Goal: Task Accomplishment & Management: Use online tool/utility

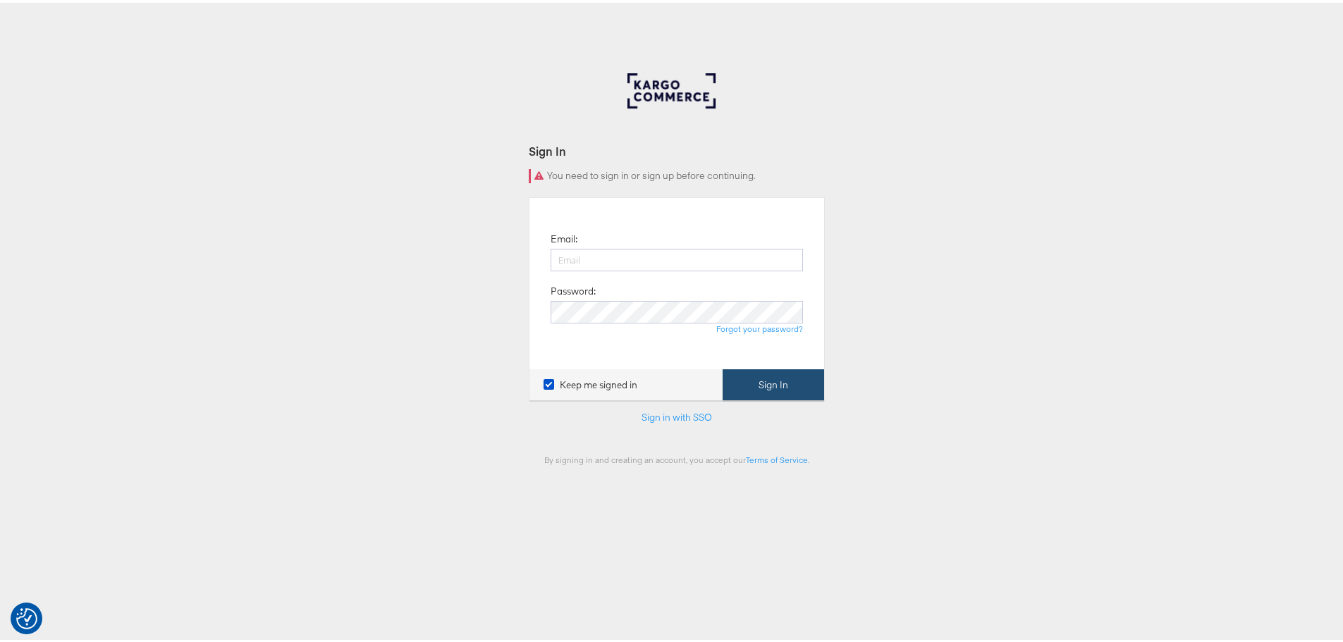
type input "jwashington3@anthropologie.com"
click at [803, 396] on button "Sign In" at bounding box center [774, 383] width 102 height 32
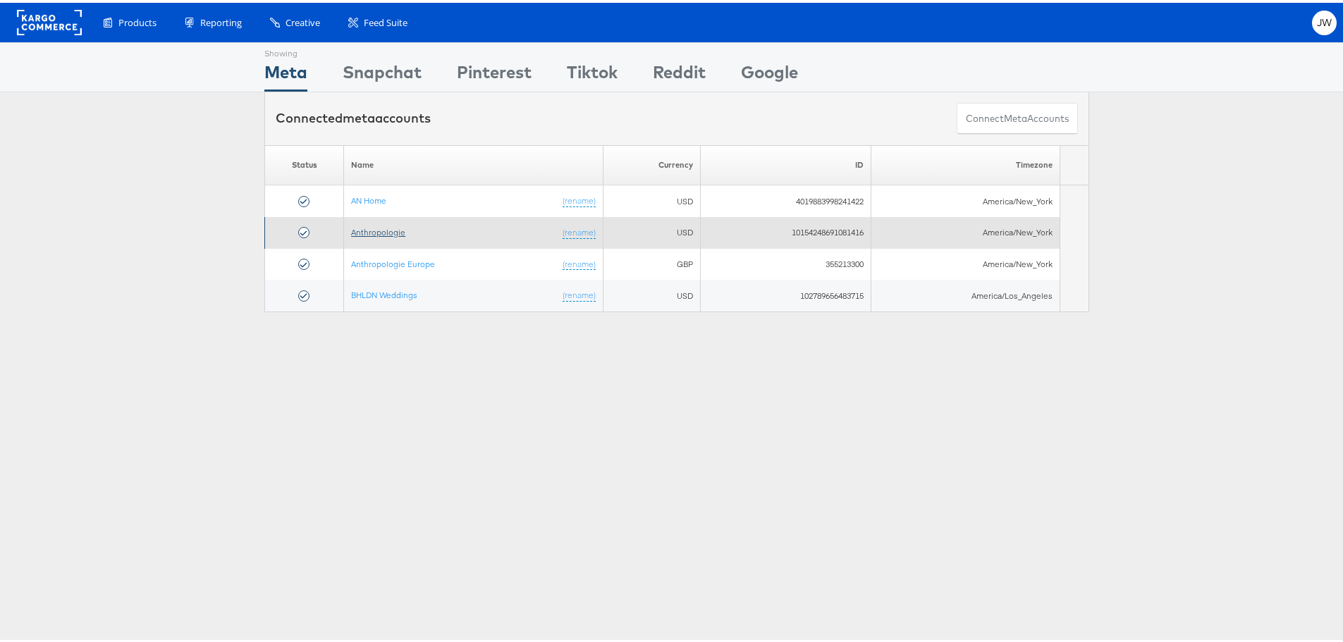
click at [382, 226] on link "Anthropologie" at bounding box center [378, 229] width 54 height 11
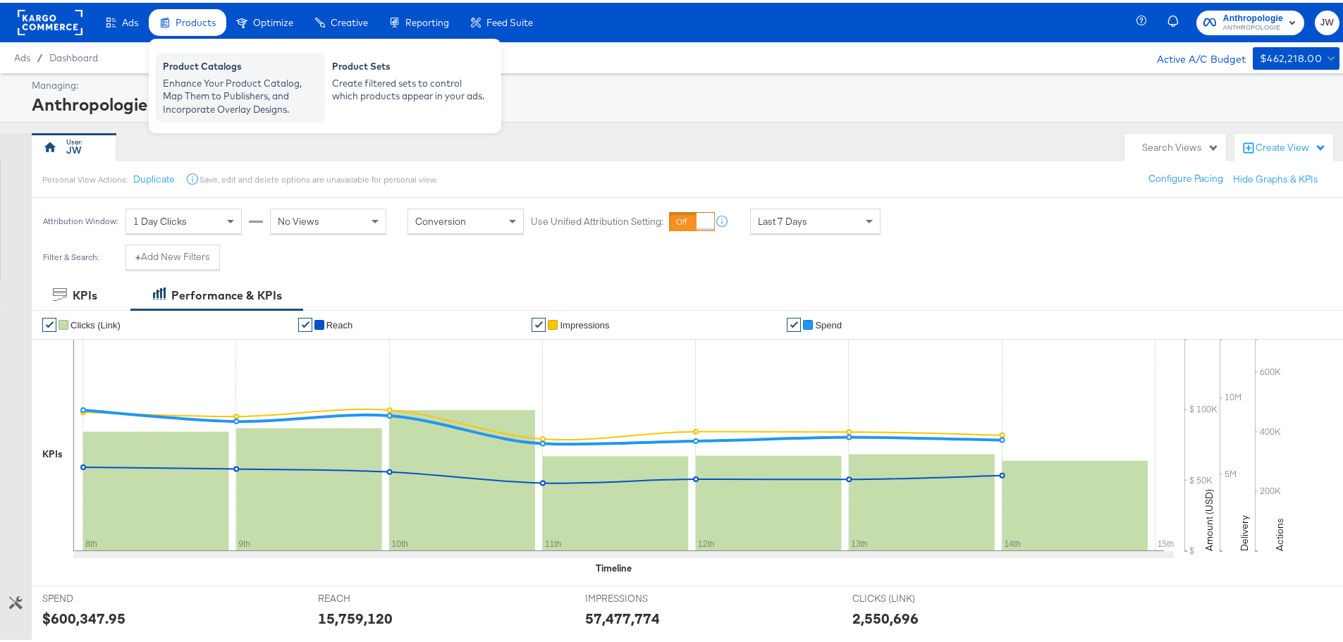
click at [185, 69] on div "Product Catalogs" at bounding box center [240, 65] width 155 height 17
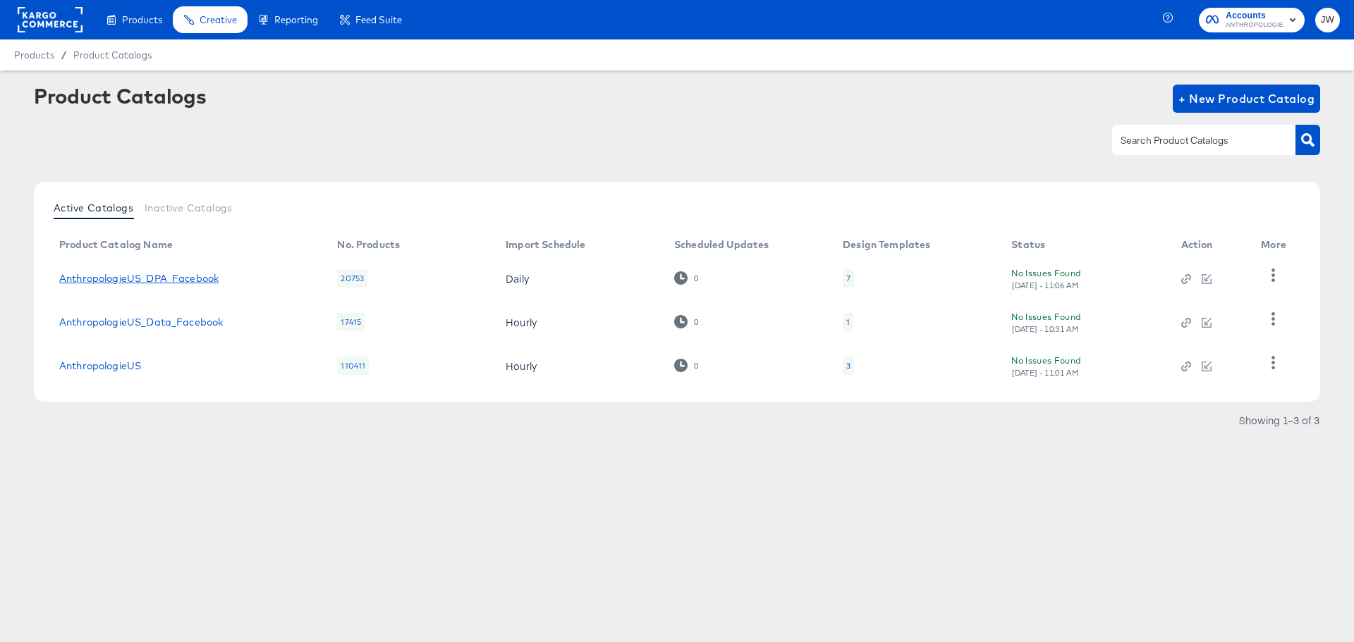
click at [190, 275] on link "AnthropologieUS_DPA_Facebook" at bounding box center [138, 278] width 159 height 11
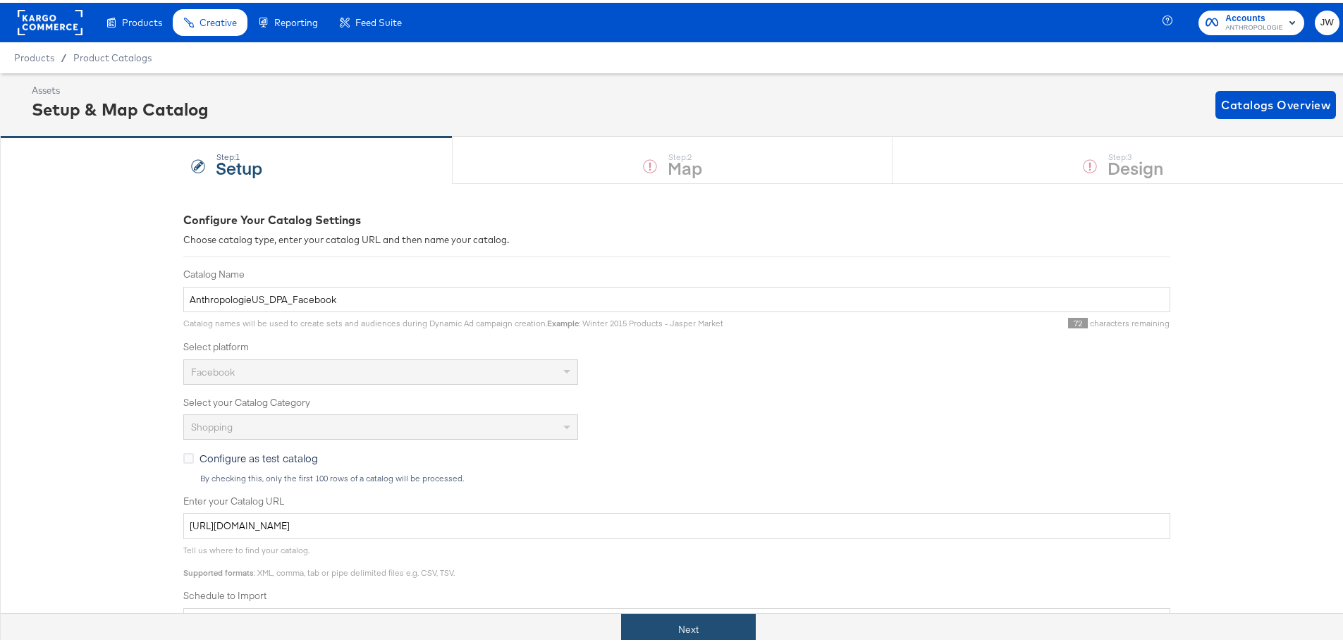
click at [699, 623] on button "Next" at bounding box center [688, 627] width 135 height 32
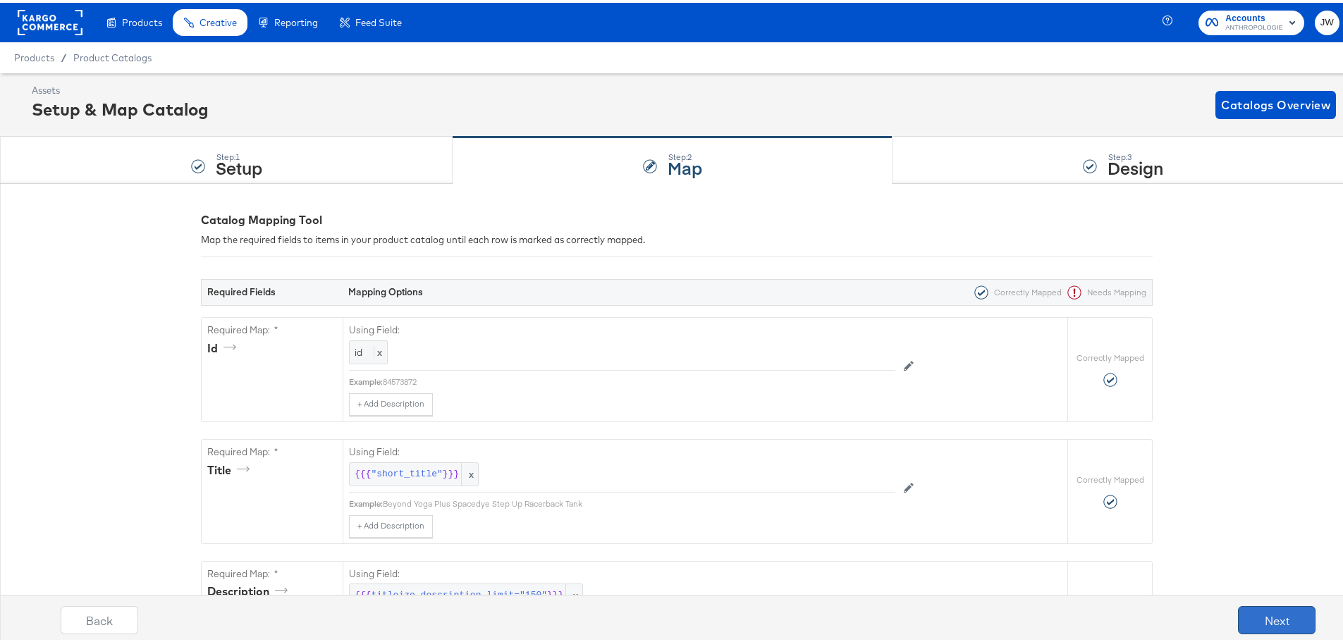
click at [1261, 608] on button "Next" at bounding box center [1277, 618] width 78 height 28
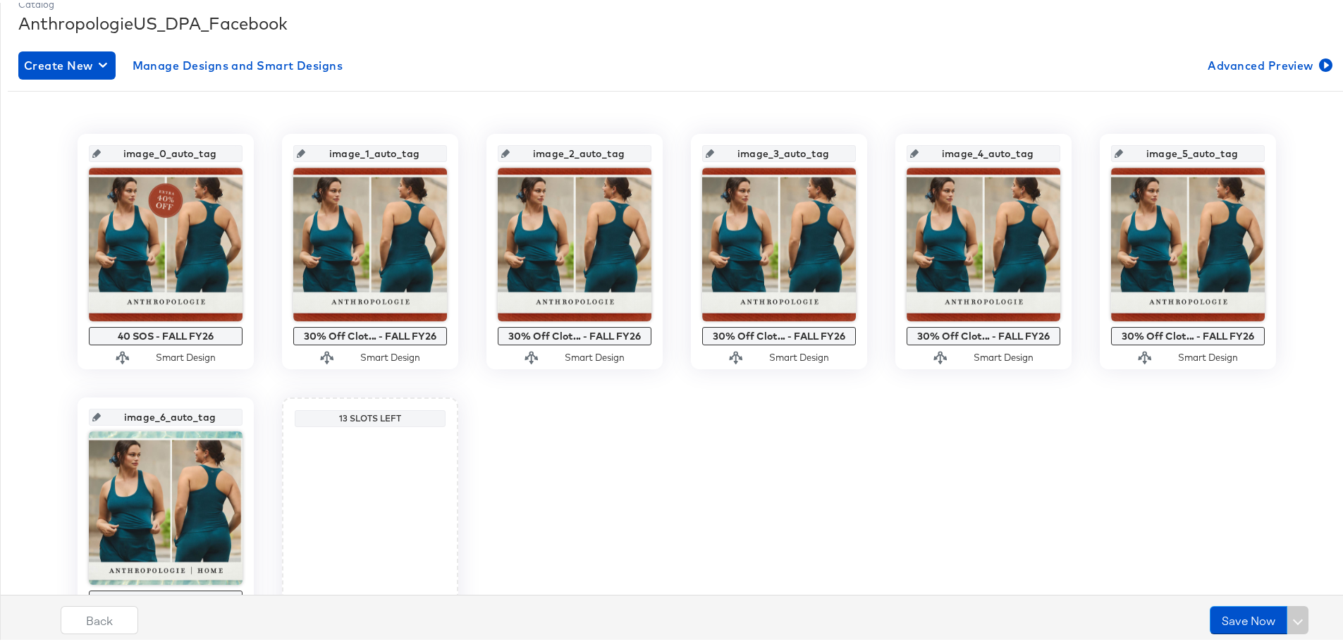
scroll to position [212, 0]
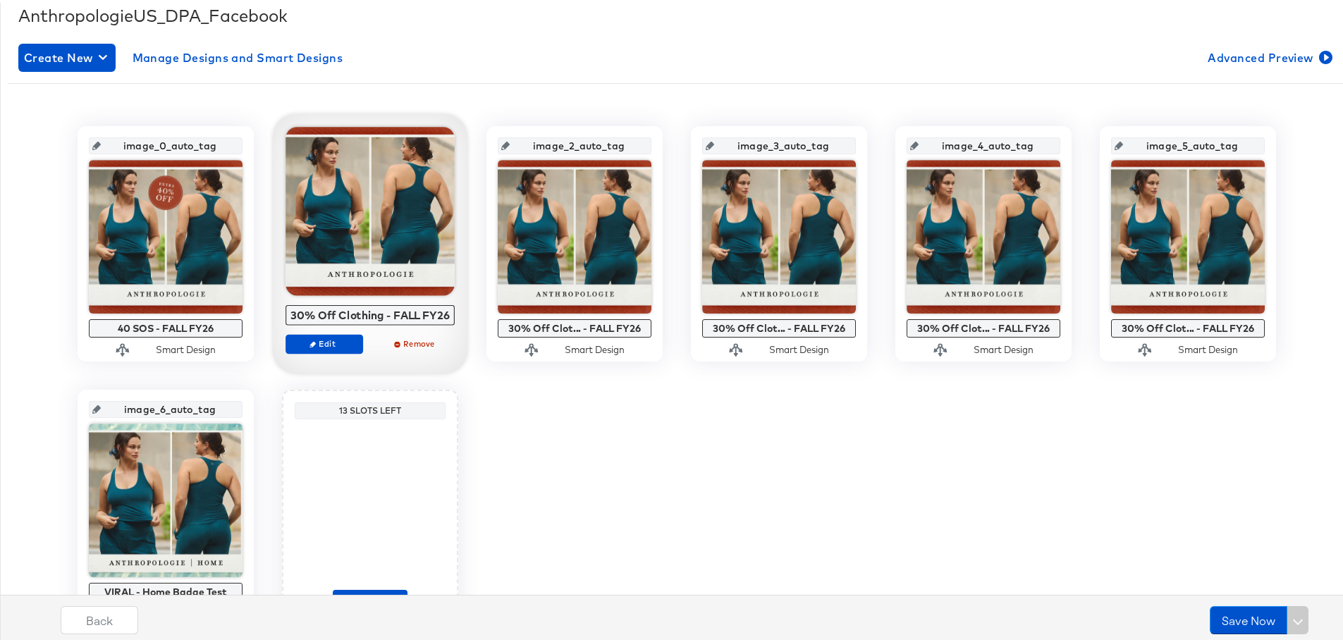
click at [371, 251] on div at bounding box center [370, 208] width 169 height 169
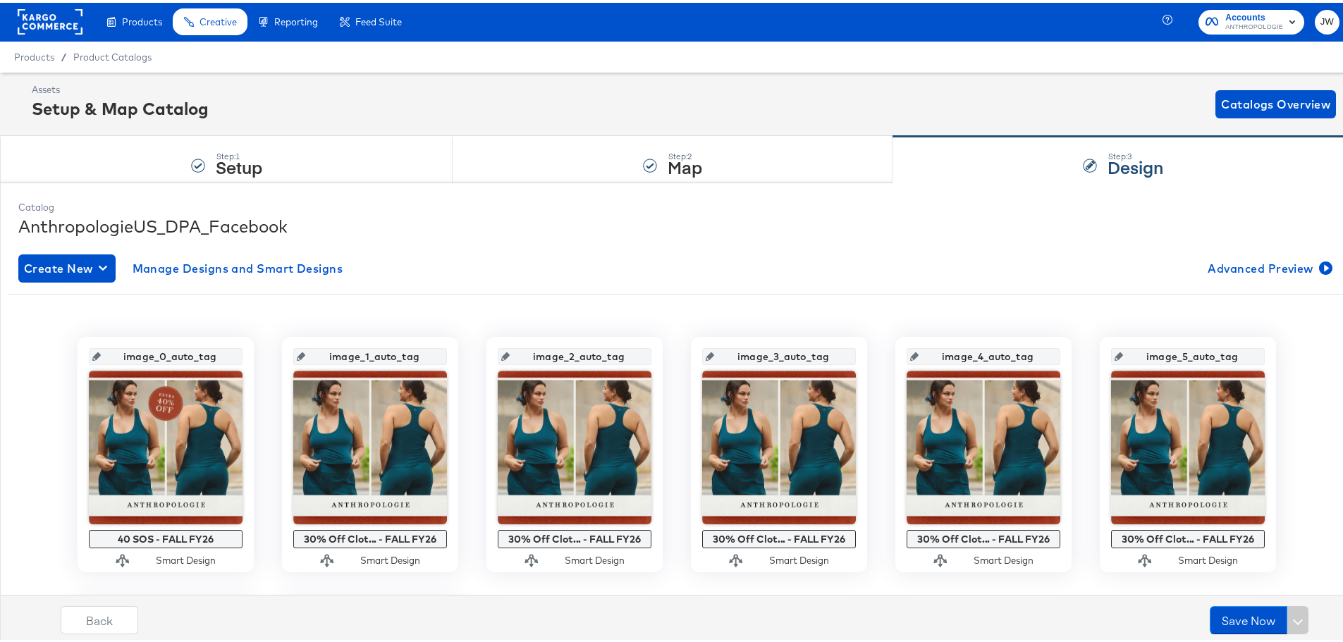
scroll to position [0, 0]
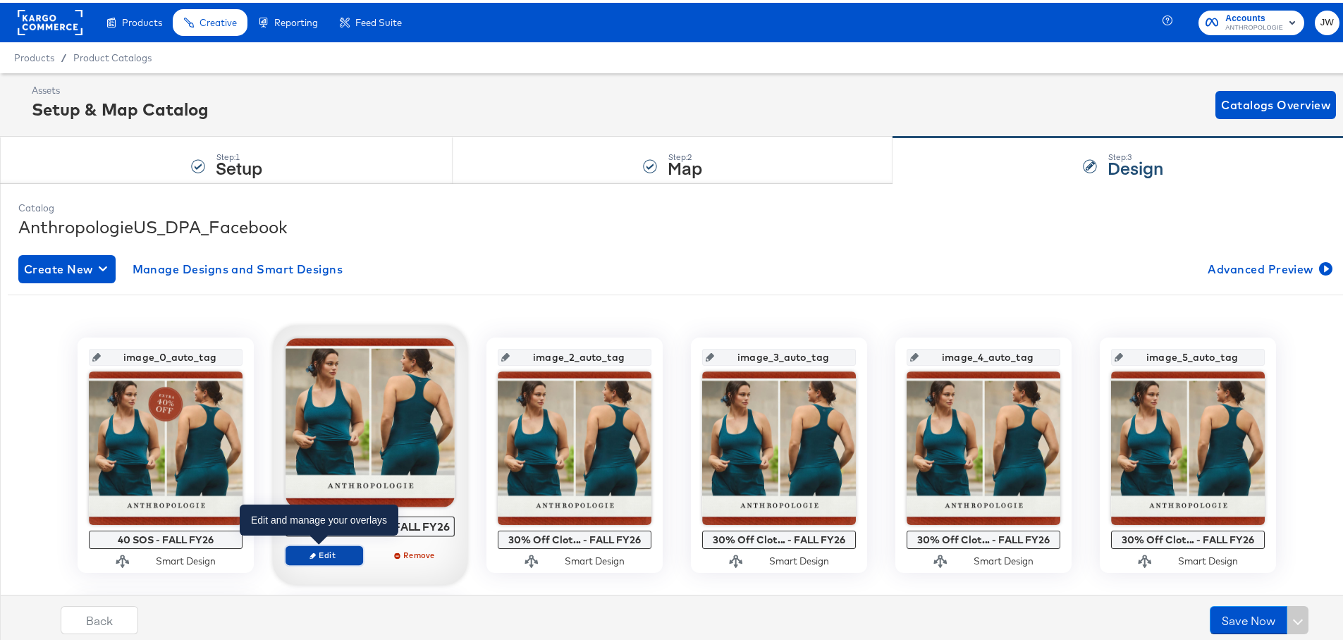
click at [332, 551] on span "Edit" at bounding box center [324, 552] width 65 height 11
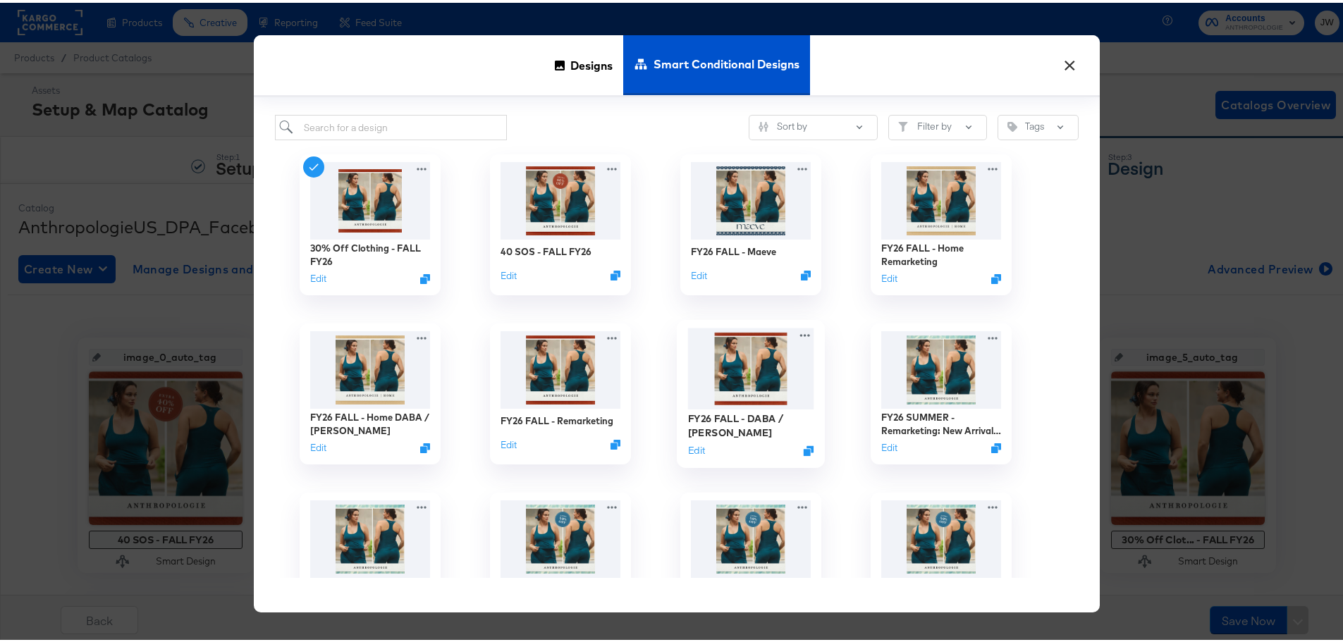
click at [739, 375] on img at bounding box center [751, 366] width 126 height 81
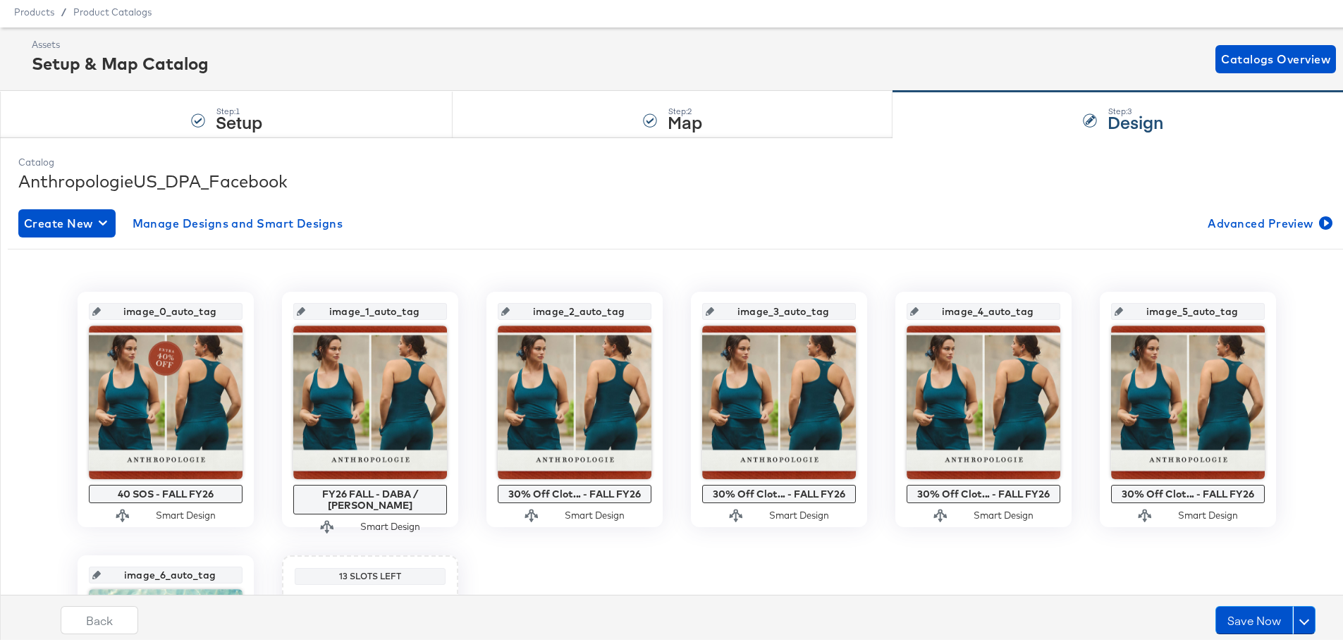
scroll to position [71, 0]
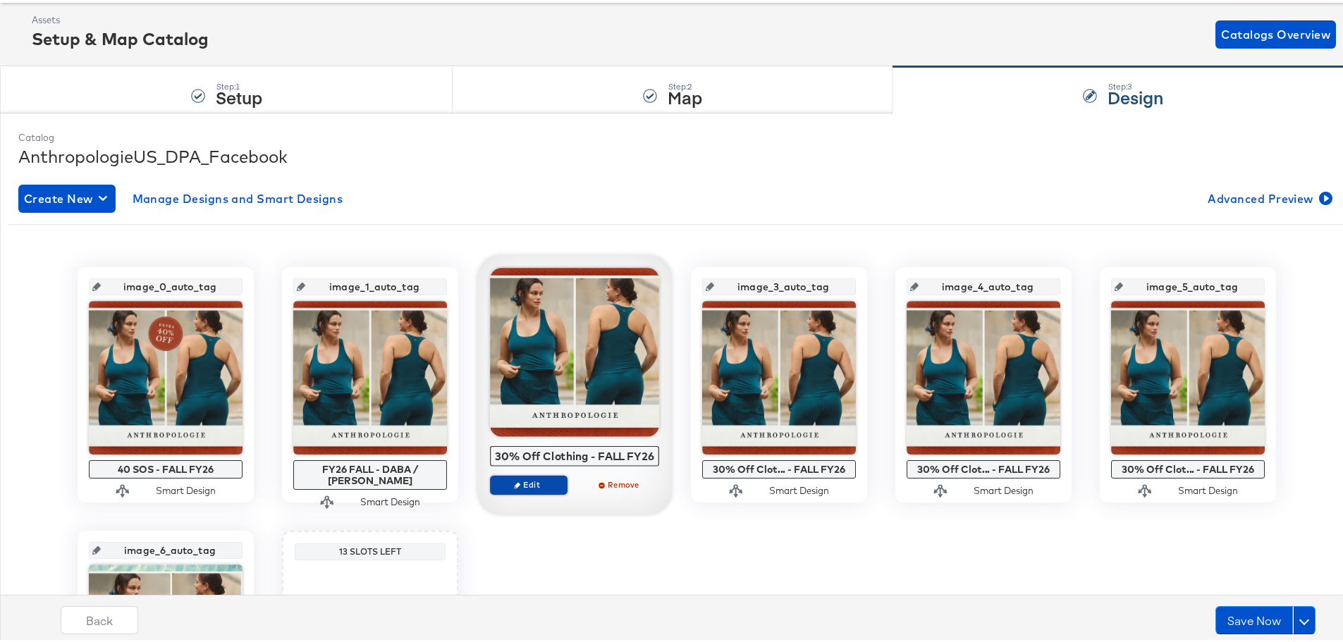
click at [531, 485] on span "Edit" at bounding box center [528, 482] width 65 height 11
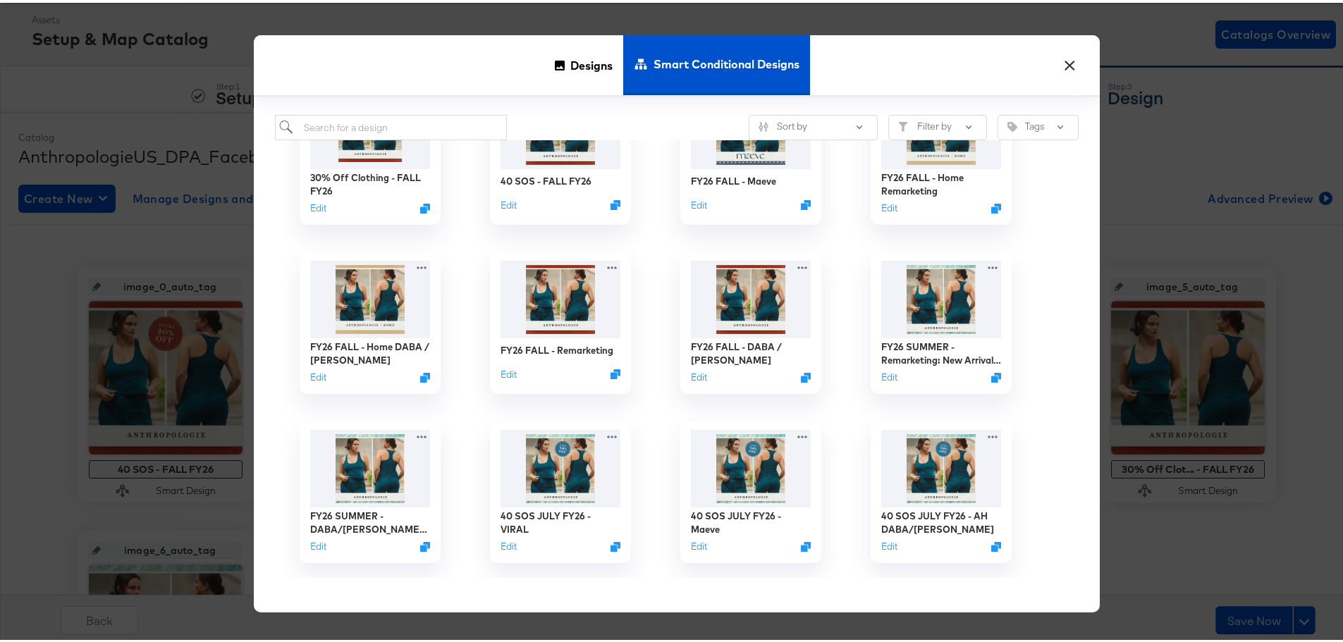
scroll to position [0, 0]
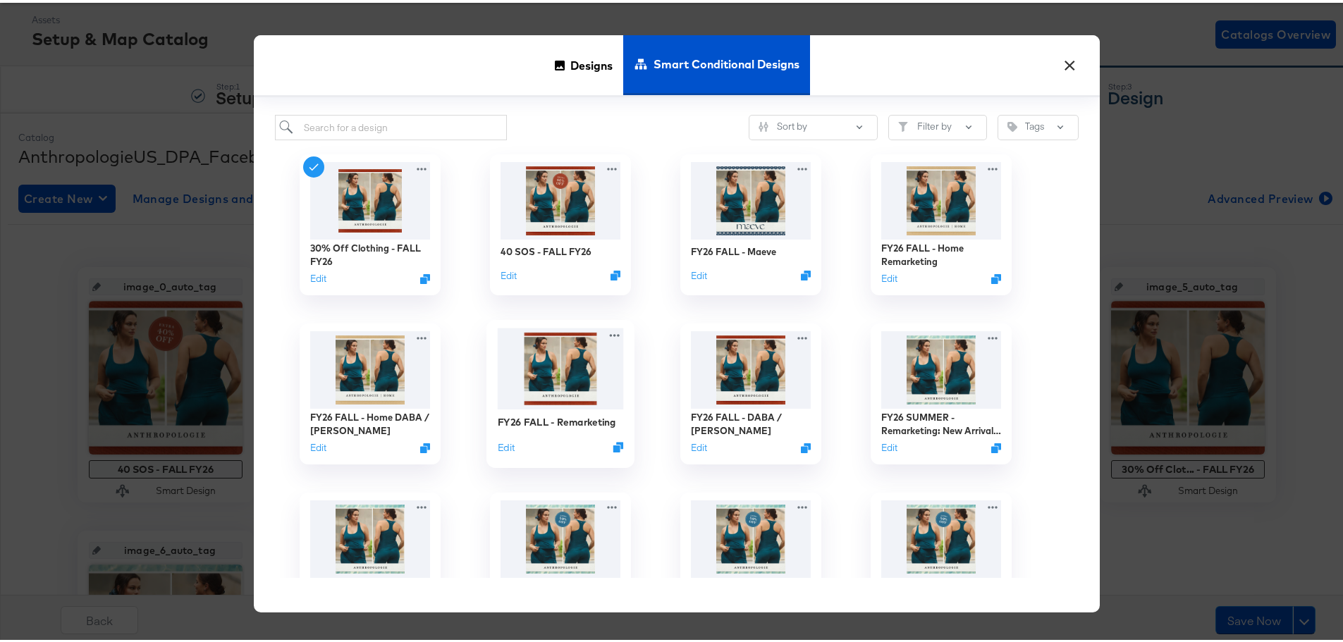
click at [568, 373] on img at bounding box center [561, 366] width 126 height 81
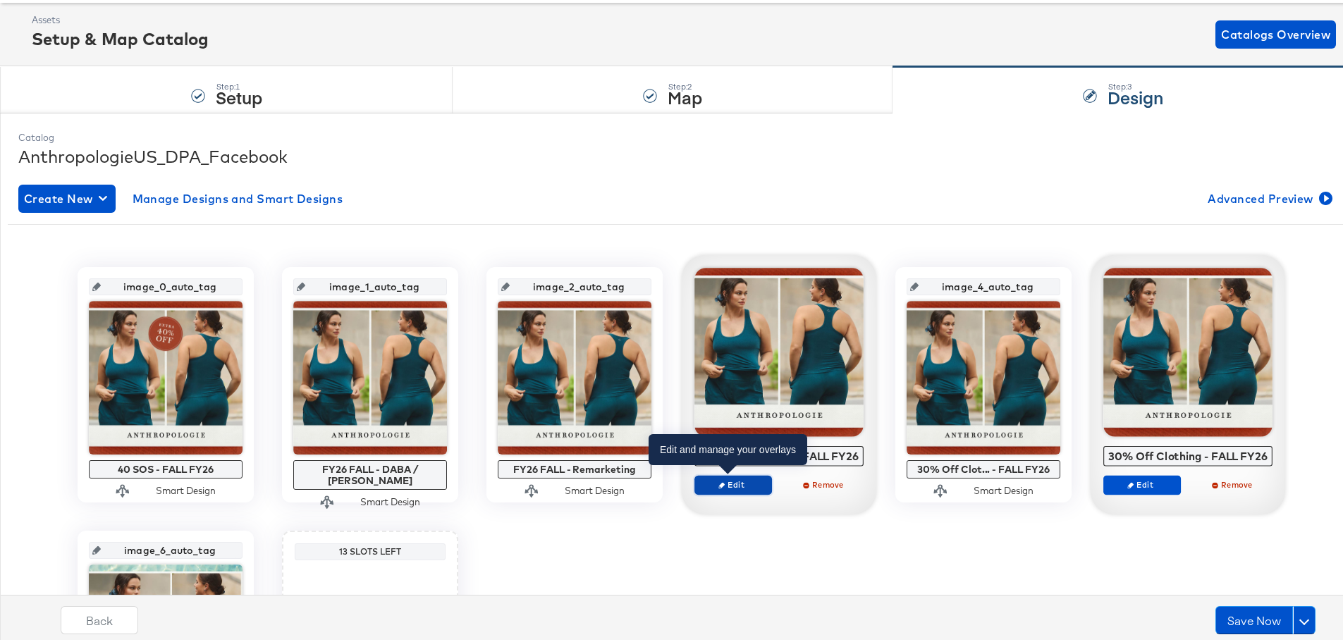
click at [725, 484] on span "Edit" at bounding box center [733, 482] width 65 height 11
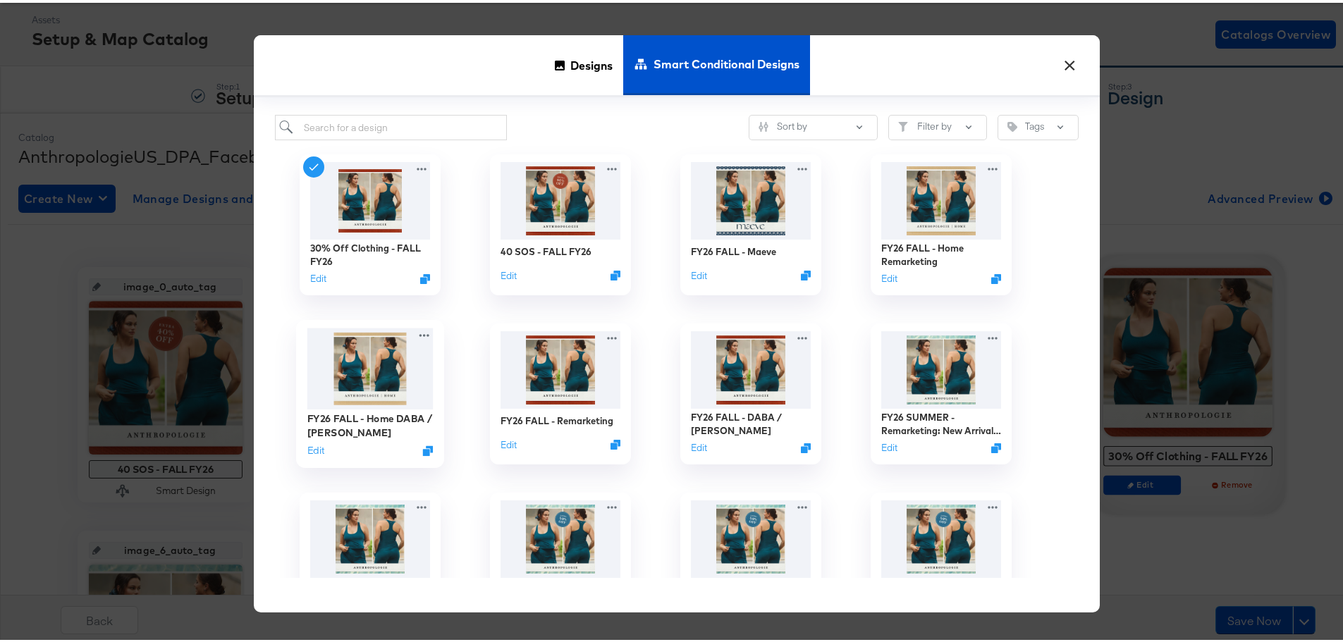
click at [374, 371] on img at bounding box center [370, 366] width 126 height 81
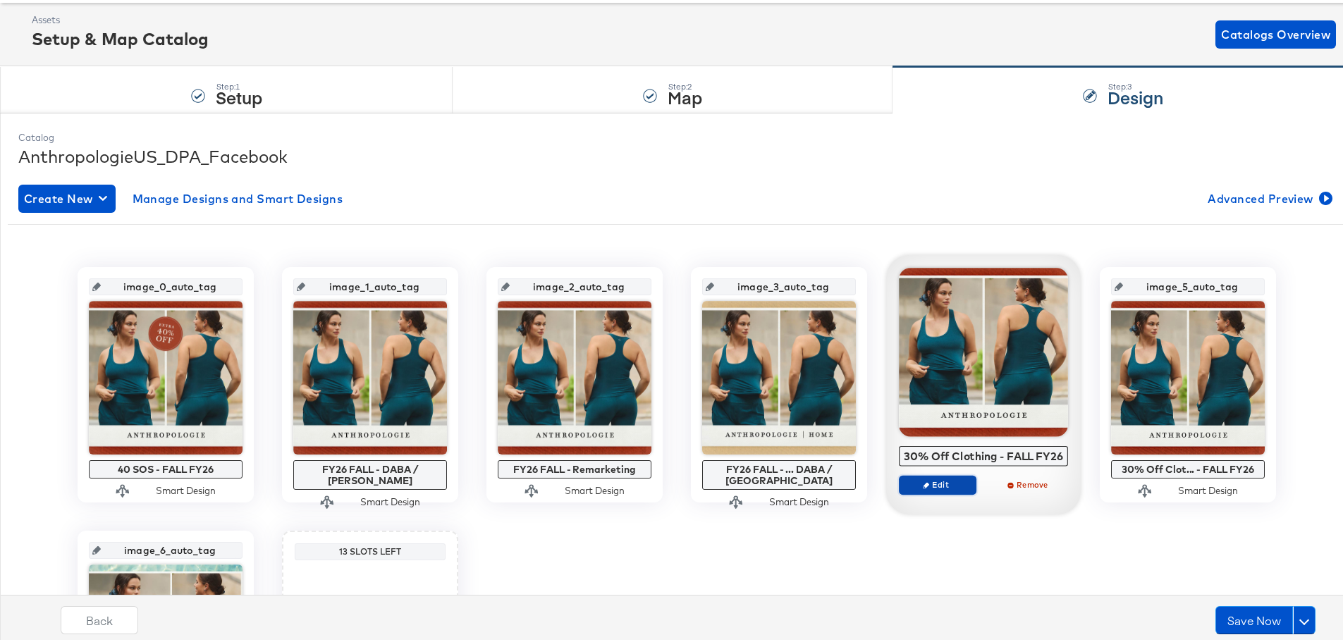
click at [957, 489] on button "Edit" at bounding box center [938, 482] width 78 height 20
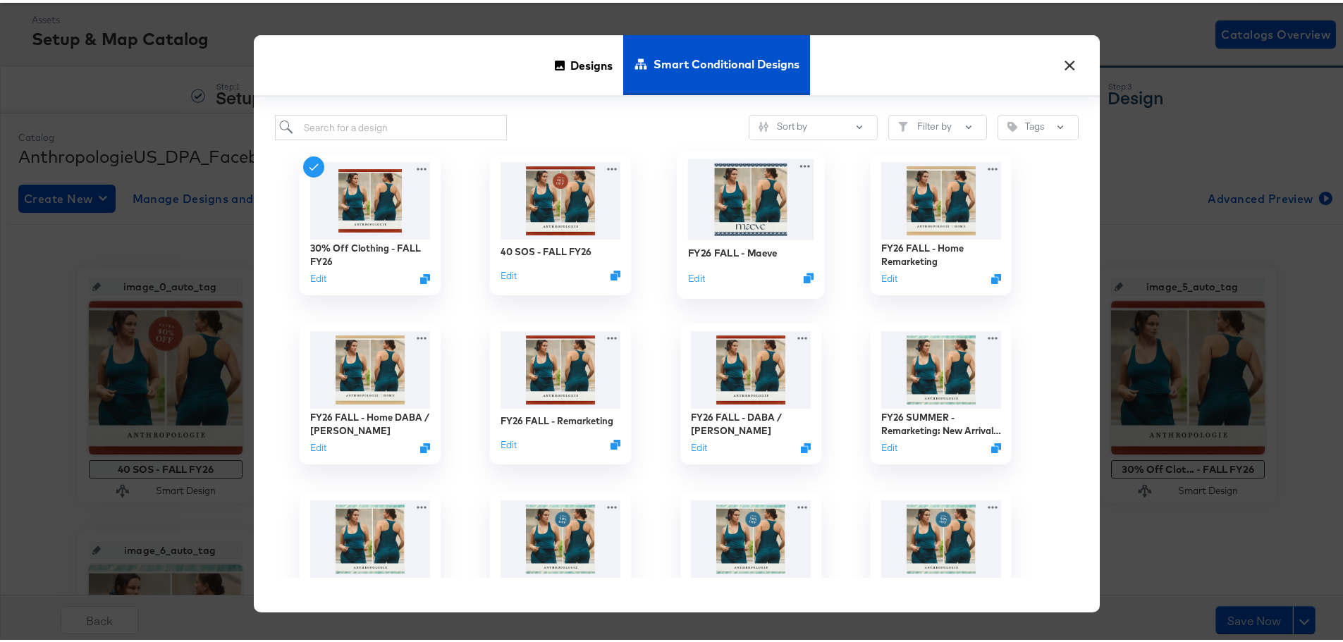
click at [734, 186] on img at bounding box center [751, 197] width 126 height 81
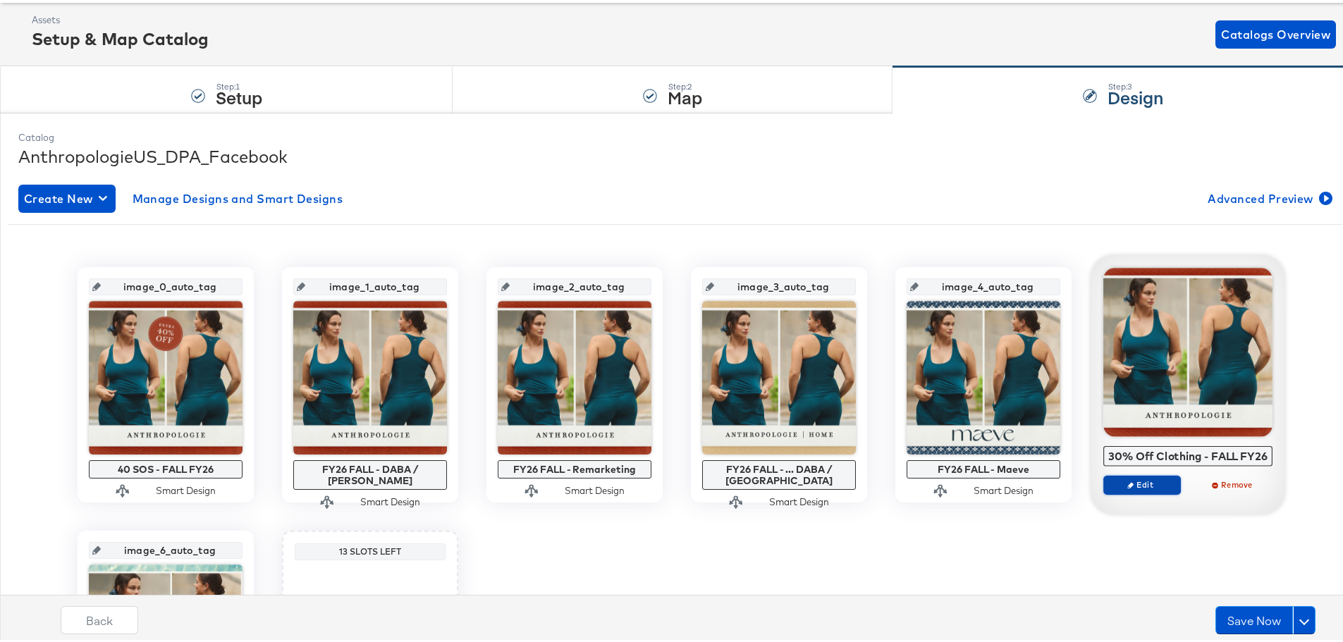
click at [1144, 486] on span "Edit" at bounding box center [1142, 482] width 65 height 11
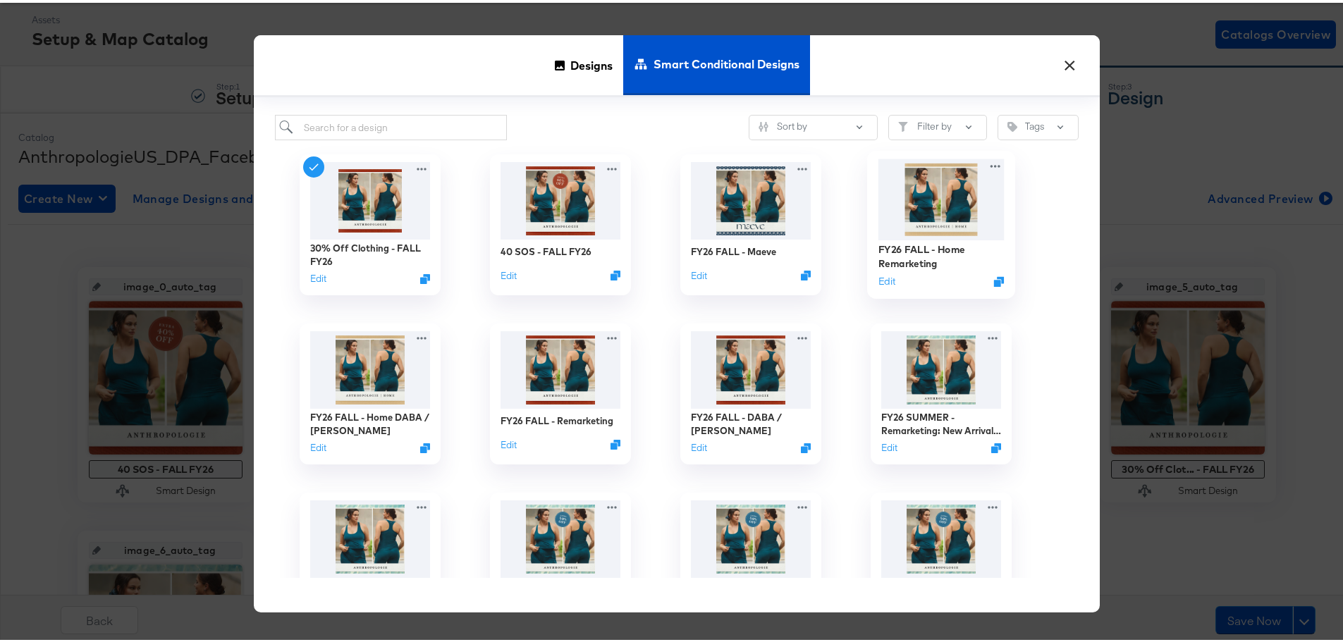
click at [957, 209] on img at bounding box center [941, 197] width 126 height 81
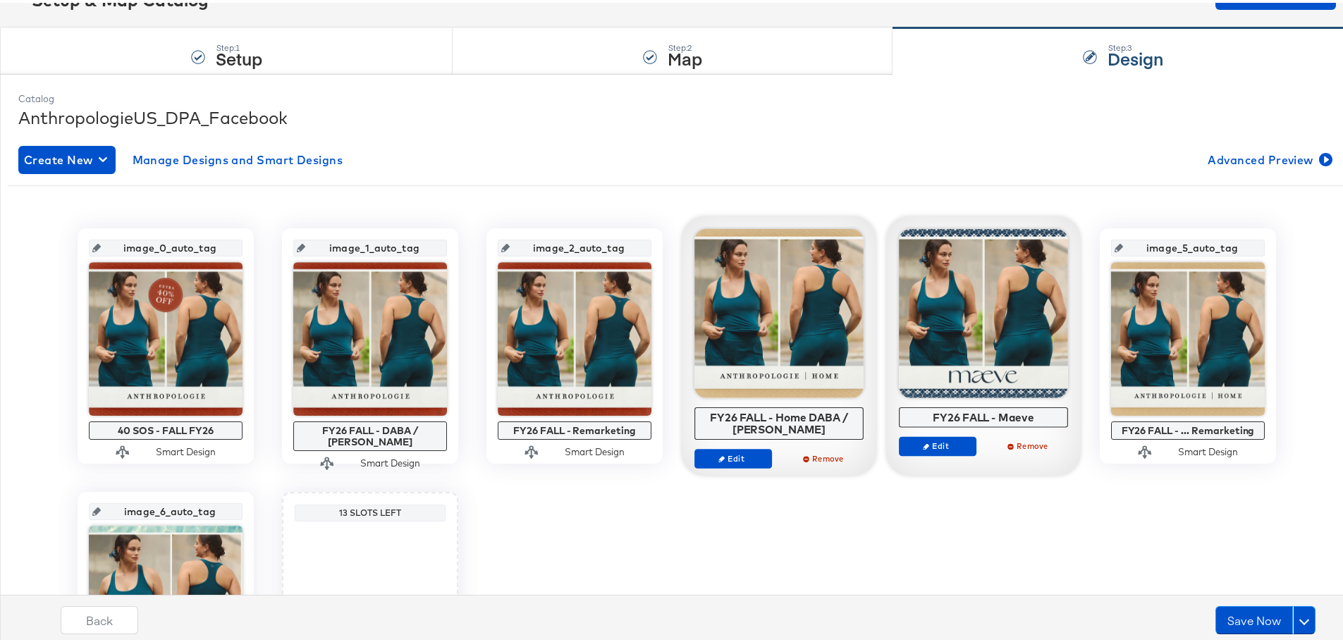
scroll to position [71, 0]
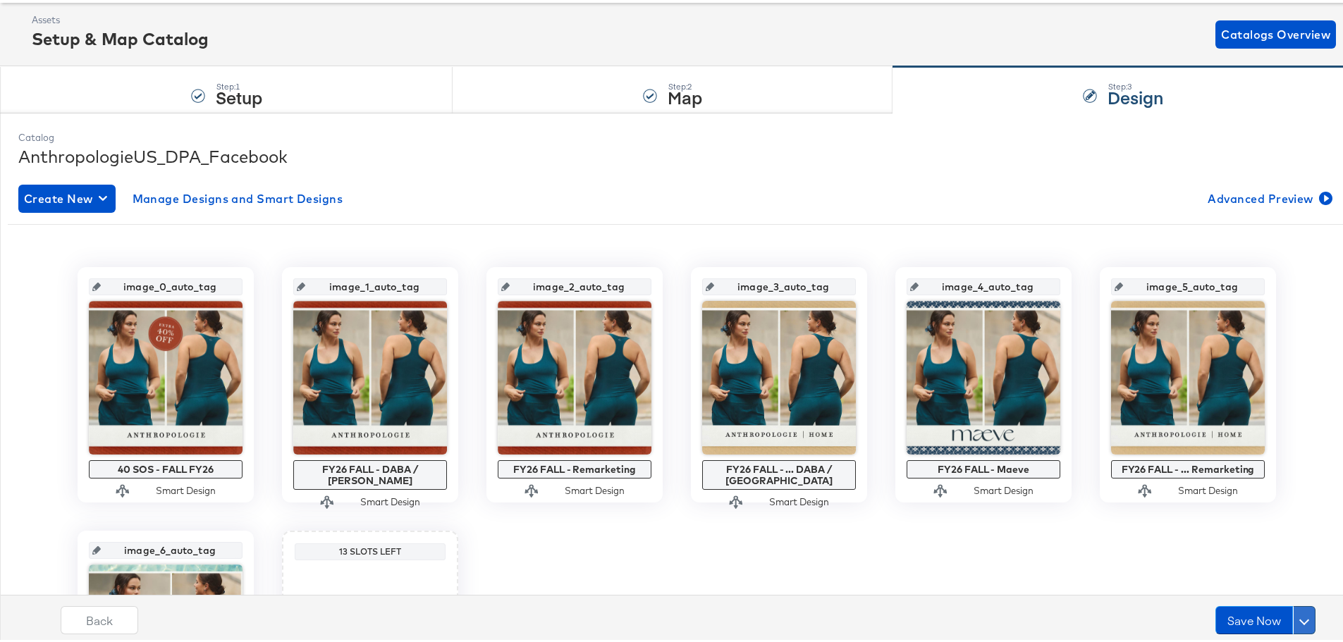
click at [1300, 617] on button at bounding box center [1304, 618] width 23 height 28
click at [1274, 584] on div "Schedule Save" at bounding box center [1271, 590] width 64 height 13
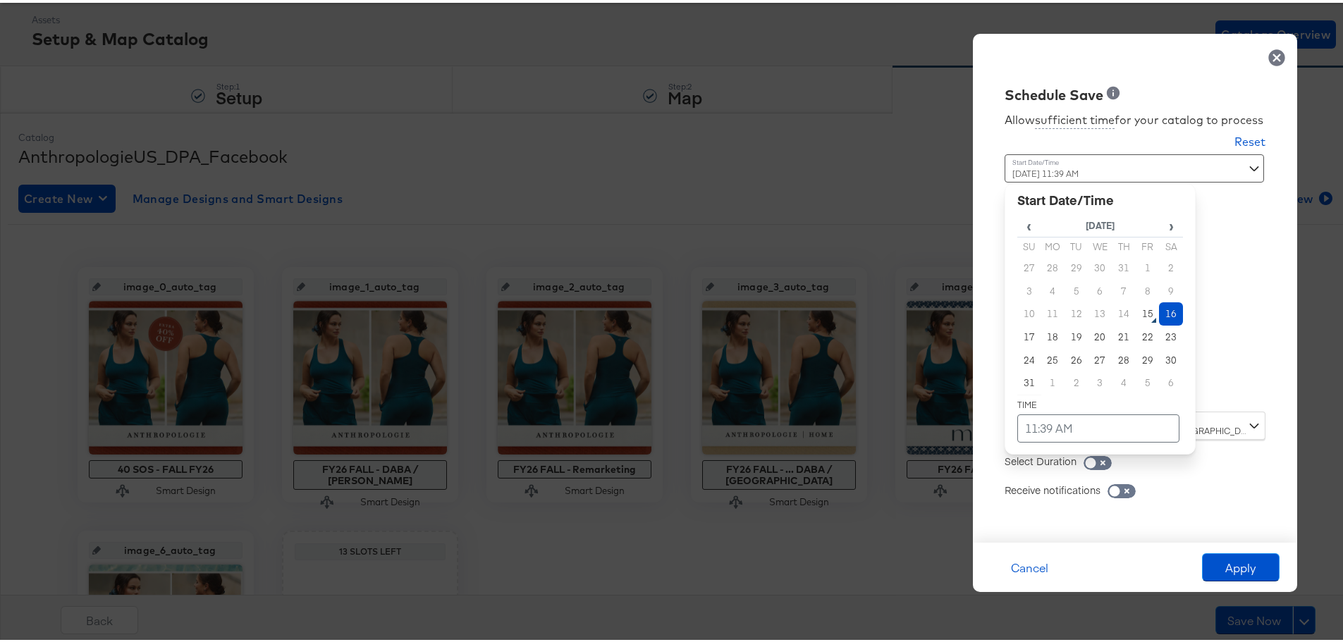
click at [1245, 385] on div "Time : [DATE] 11:39 AM ‹ [DATE] › Su Mo Tu We Th Fr Sa 27 28 29 30 31 1 2 3 4 5…" at bounding box center [1135, 280] width 261 height 257
click at [1022, 336] on td "17" at bounding box center [1029, 334] width 24 height 23
click at [1055, 422] on td "11:39 AM" at bounding box center [1098, 426] width 162 height 28
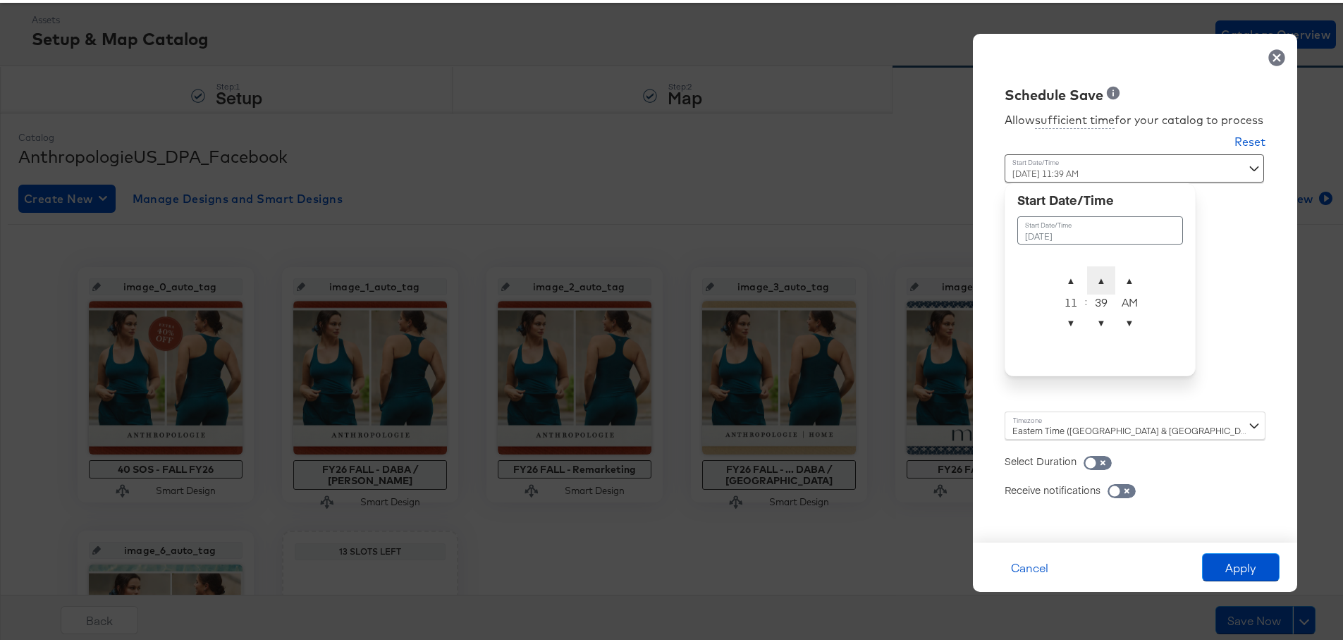
click at [1094, 278] on span "▲" at bounding box center [1101, 278] width 28 height 28
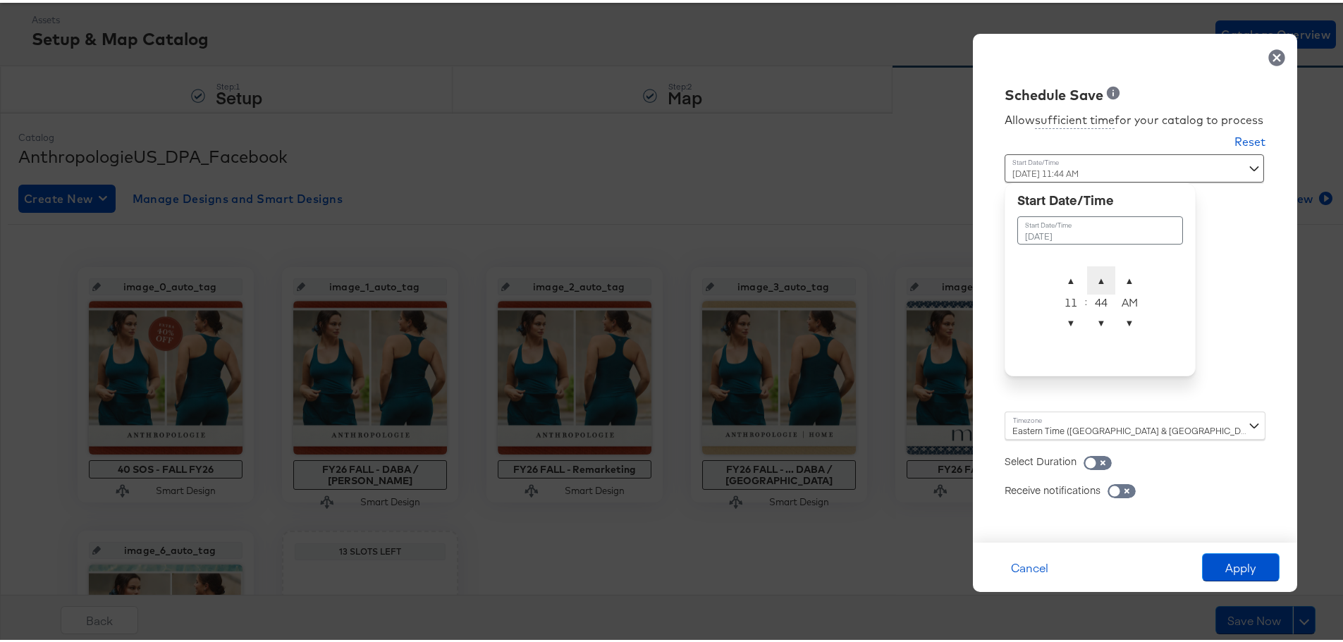
click at [1094, 278] on span "▲" at bounding box center [1101, 278] width 28 height 28
click at [1092, 276] on span "▲" at bounding box center [1101, 278] width 28 height 28
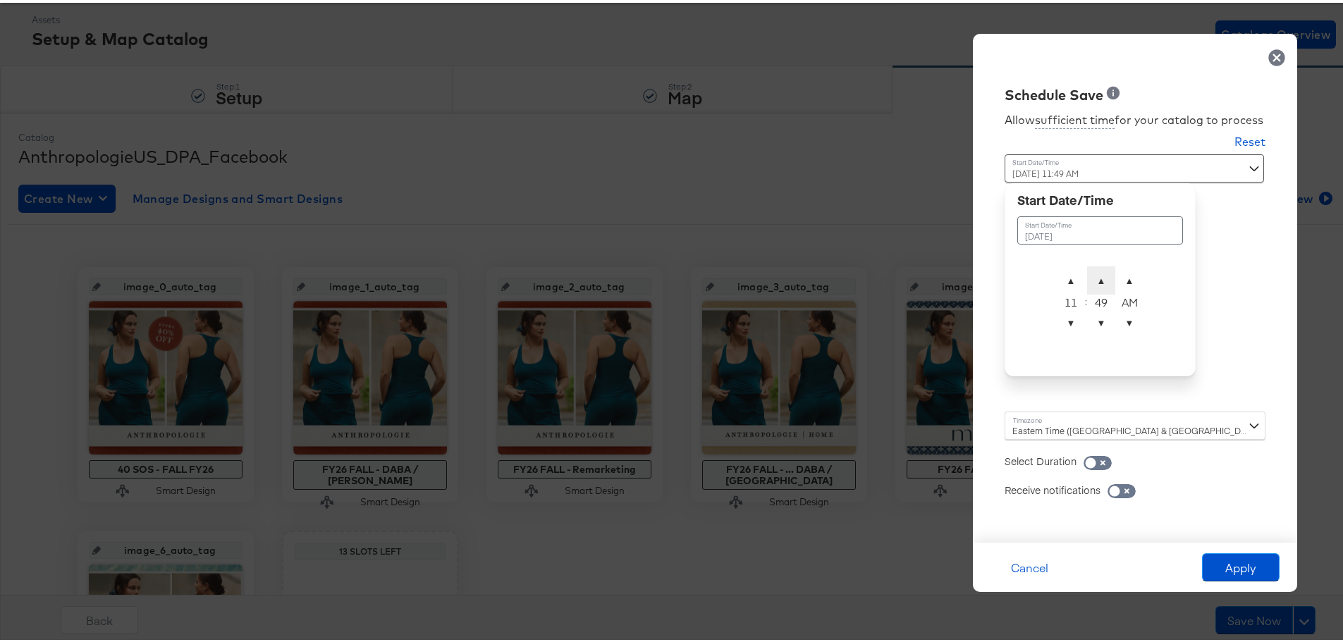
click at [1092, 276] on span "▲" at bounding box center [1101, 278] width 28 height 28
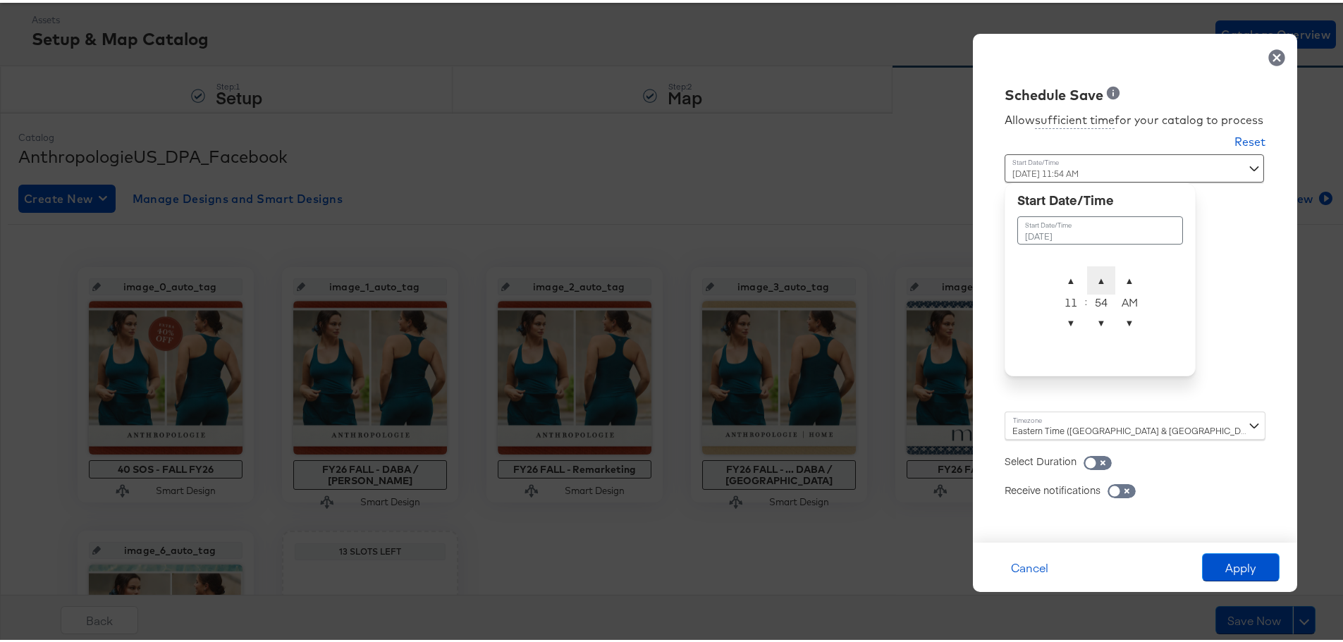
click at [1092, 276] on span "▲" at bounding box center [1101, 278] width 28 height 28
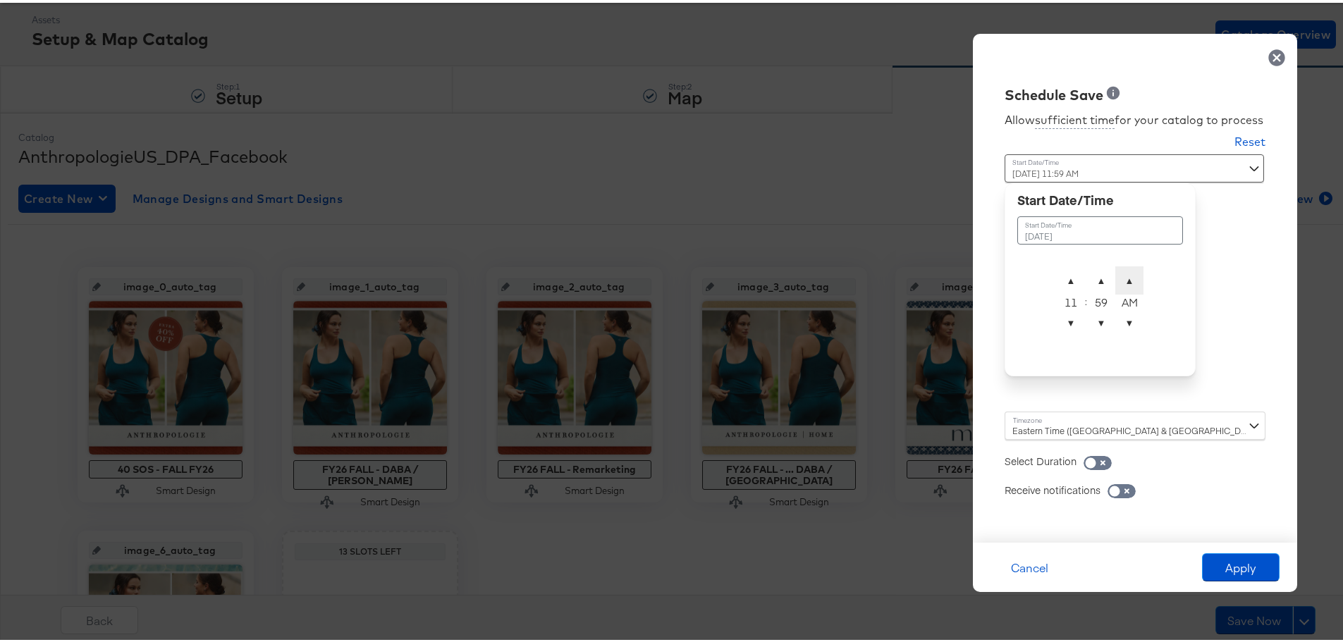
type input "[DATE] 11:59 PM"
click at [1124, 276] on span "▲" at bounding box center [1129, 278] width 28 height 28
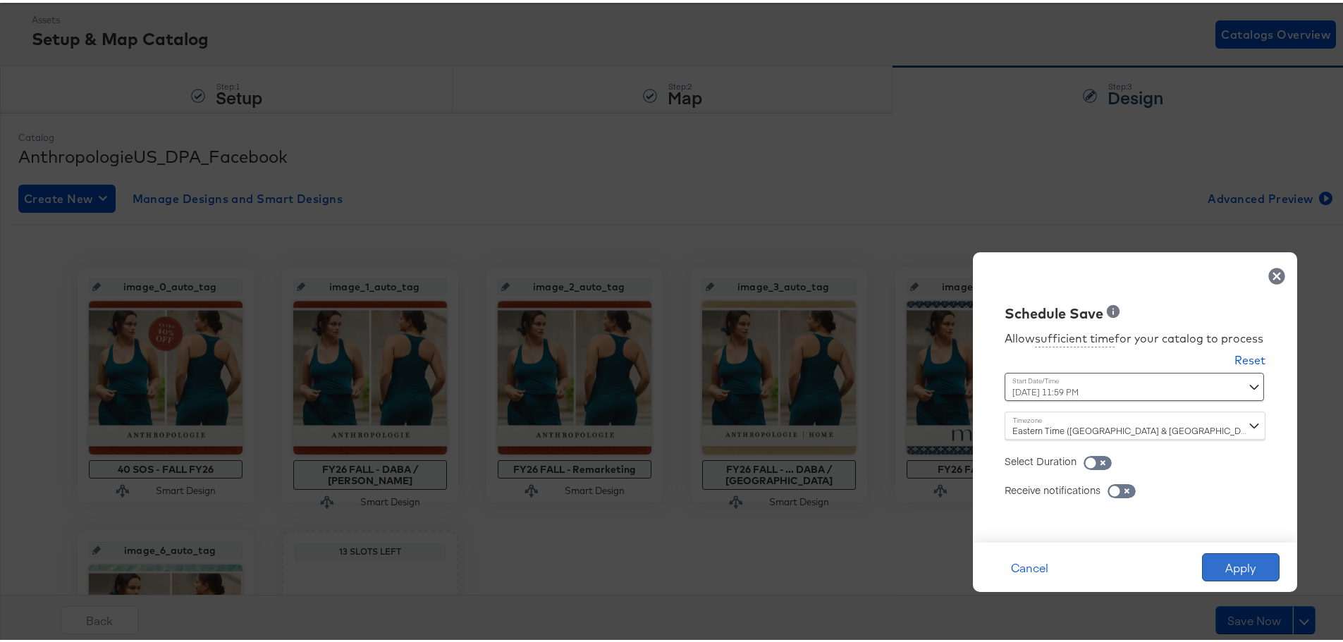
click at [1226, 564] on button "Apply" at bounding box center [1241, 565] width 78 height 28
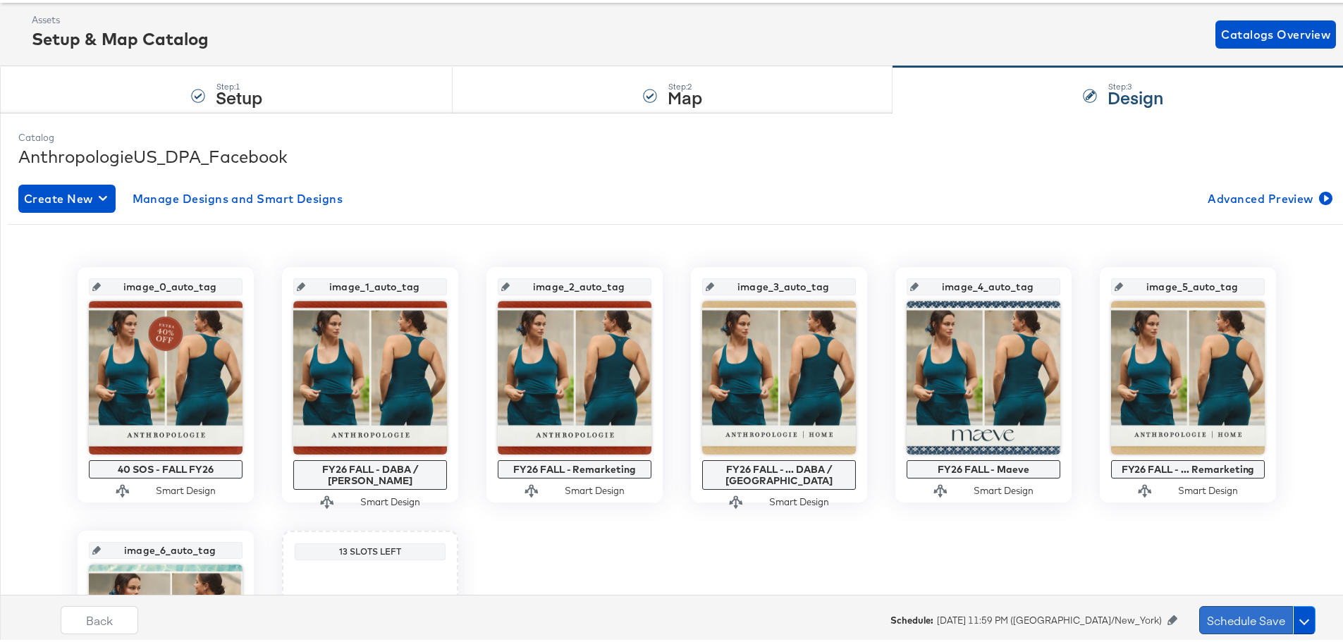
click at [1250, 627] on button "Schedule Save" at bounding box center [1246, 618] width 94 height 28
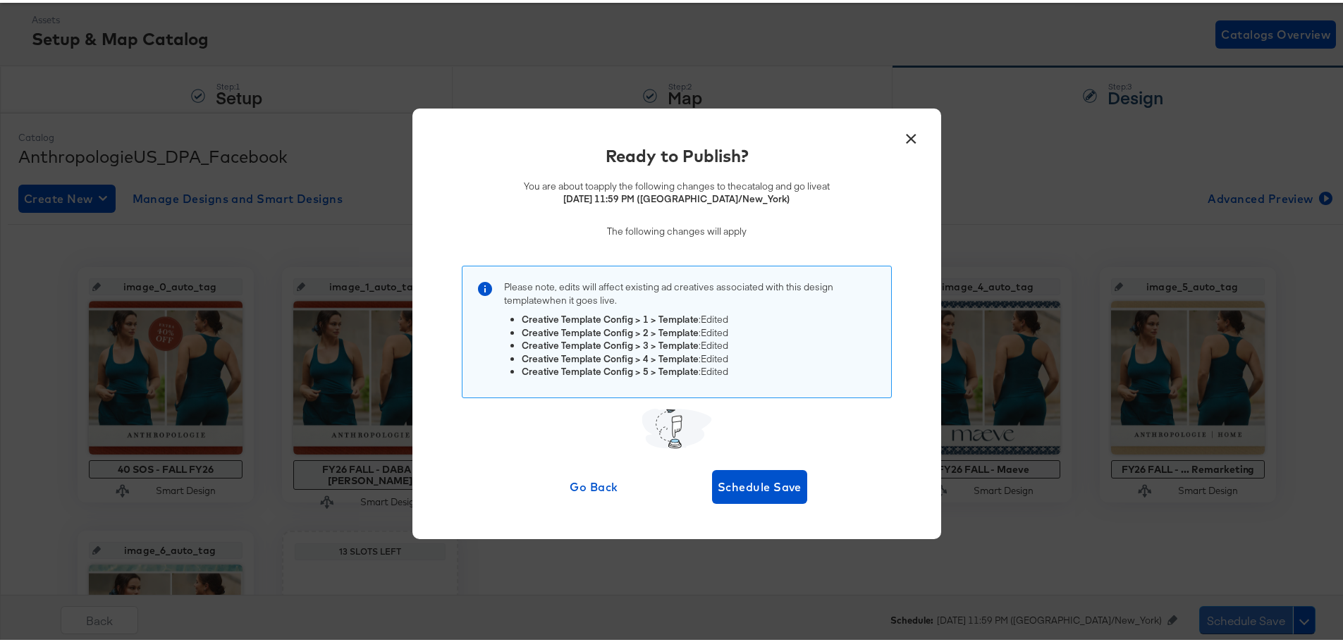
scroll to position [0, 0]
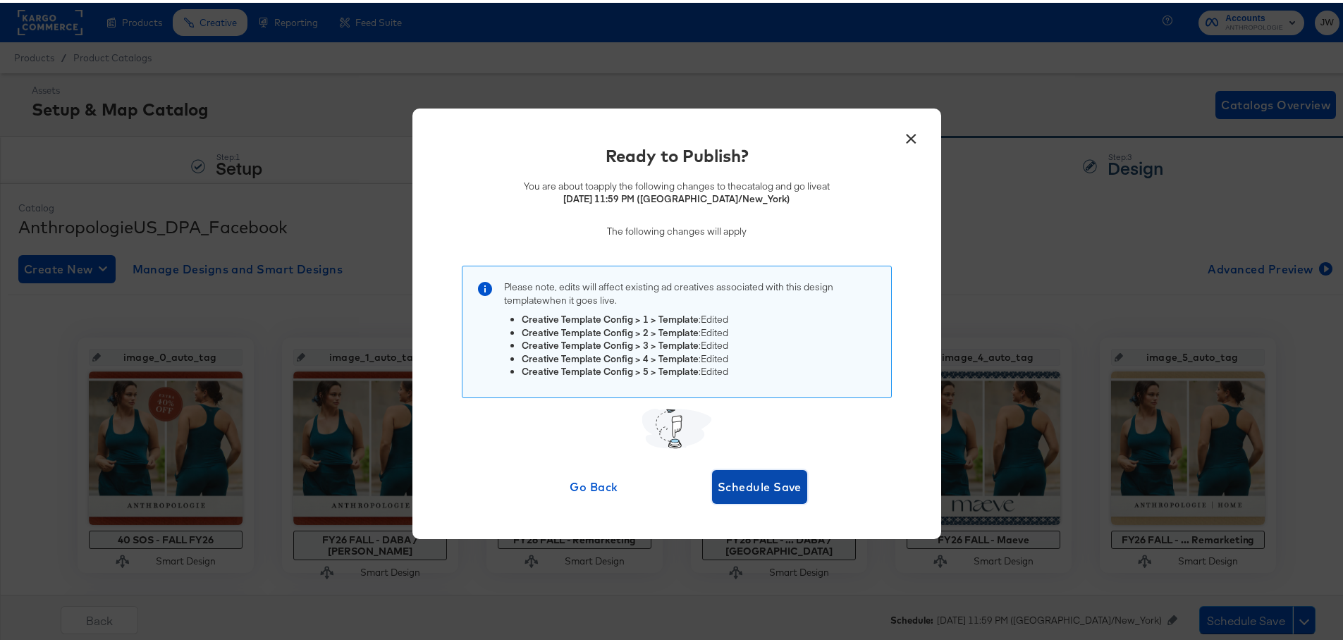
click at [784, 492] on span "Schedule Save" at bounding box center [760, 484] width 84 height 20
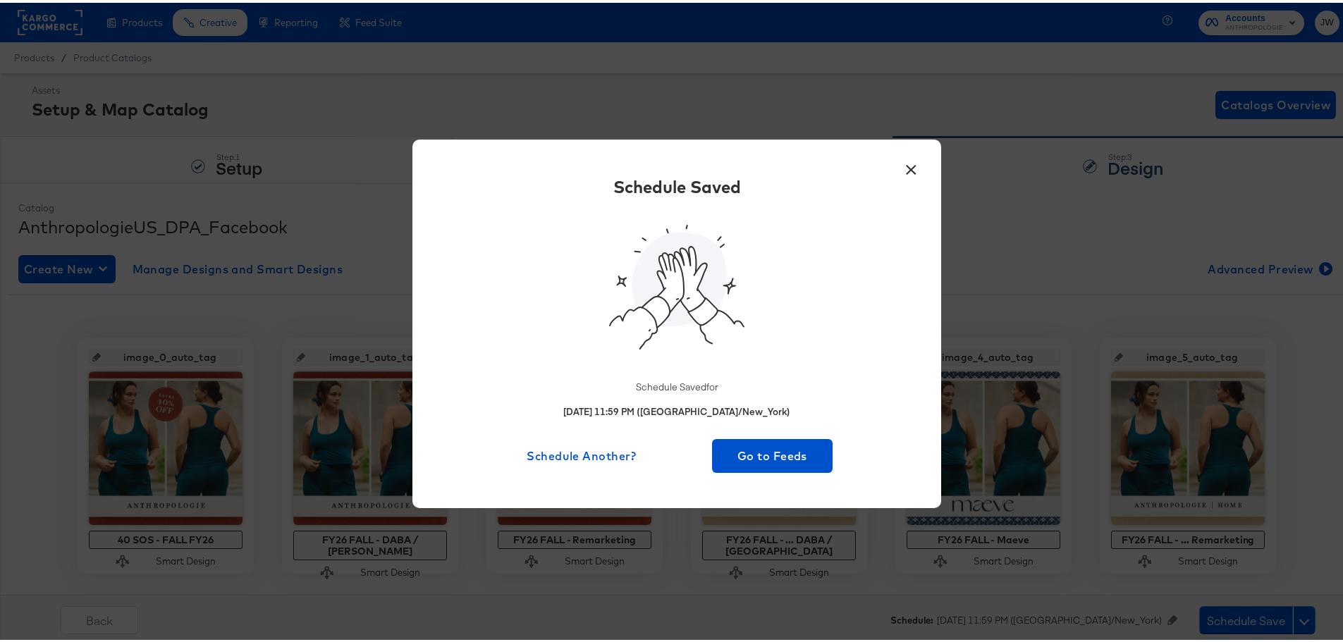
click at [903, 164] on button "×" at bounding box center [910, 163] width 25 height 25
